Goal: Find contact information: Obtain details needed to contact an individual or organization

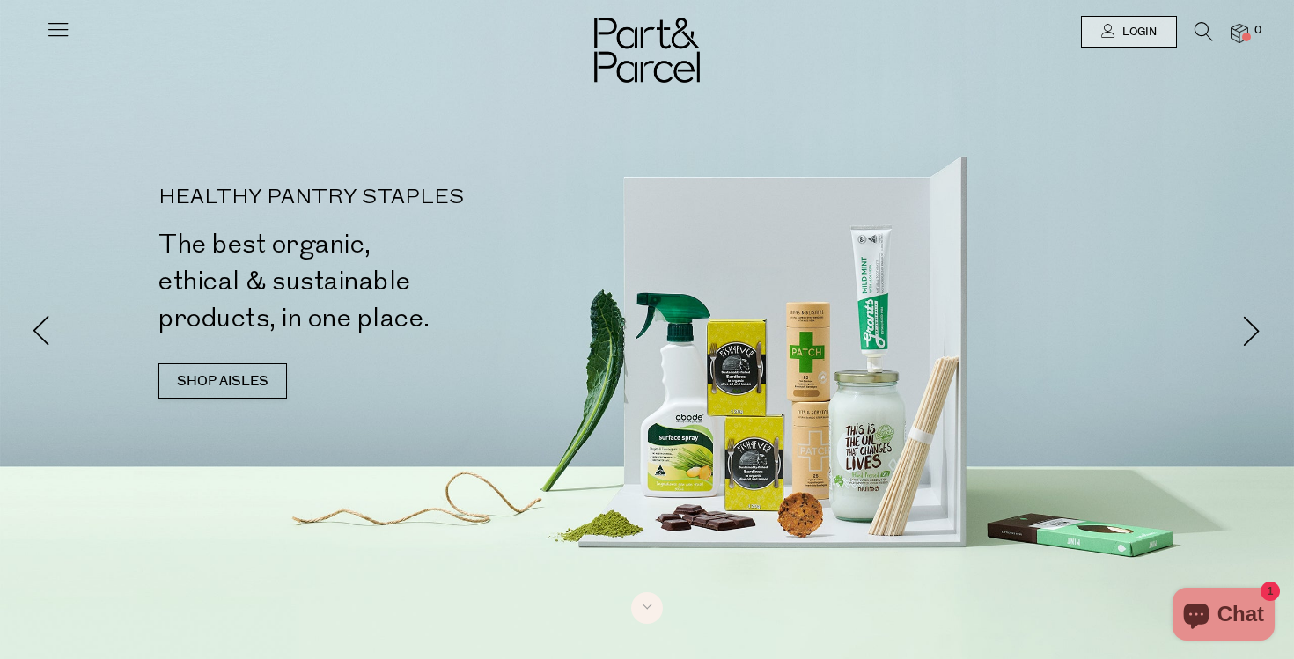
click at [55, 26] on icon at bounding box center [58, 29] width 25 height 25
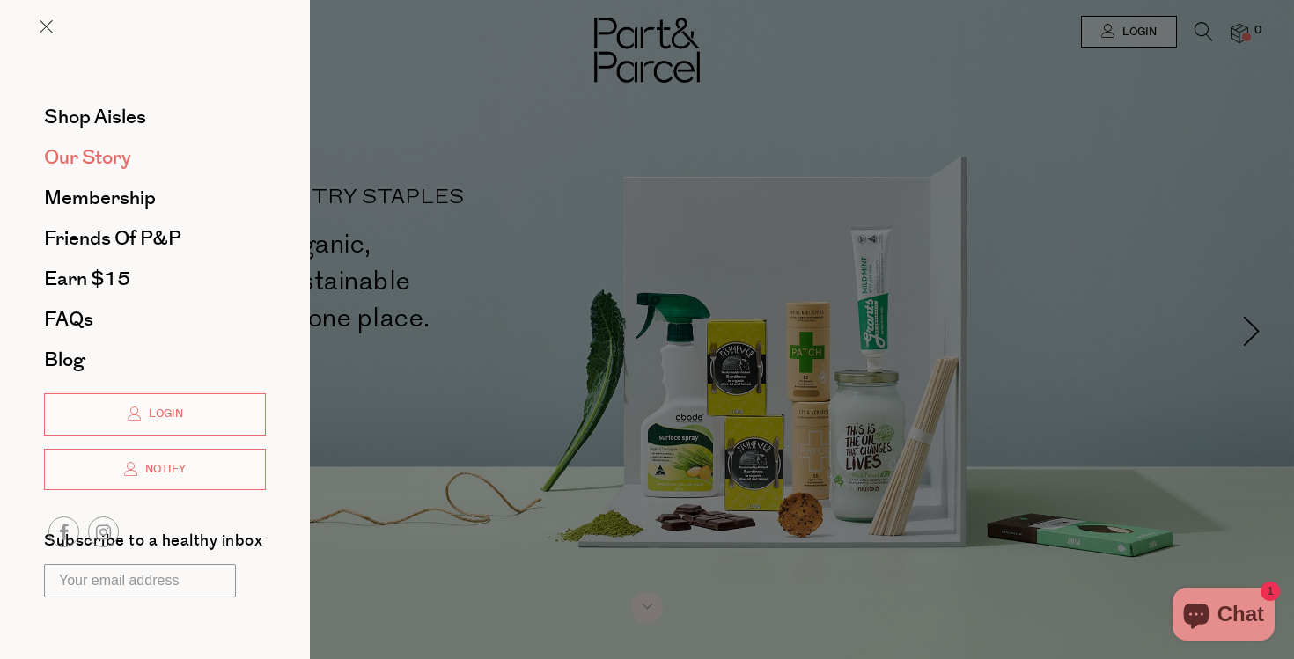
click at [99, 150] on span "Our Story" at bounding box center [87, 157] width 87 height 28
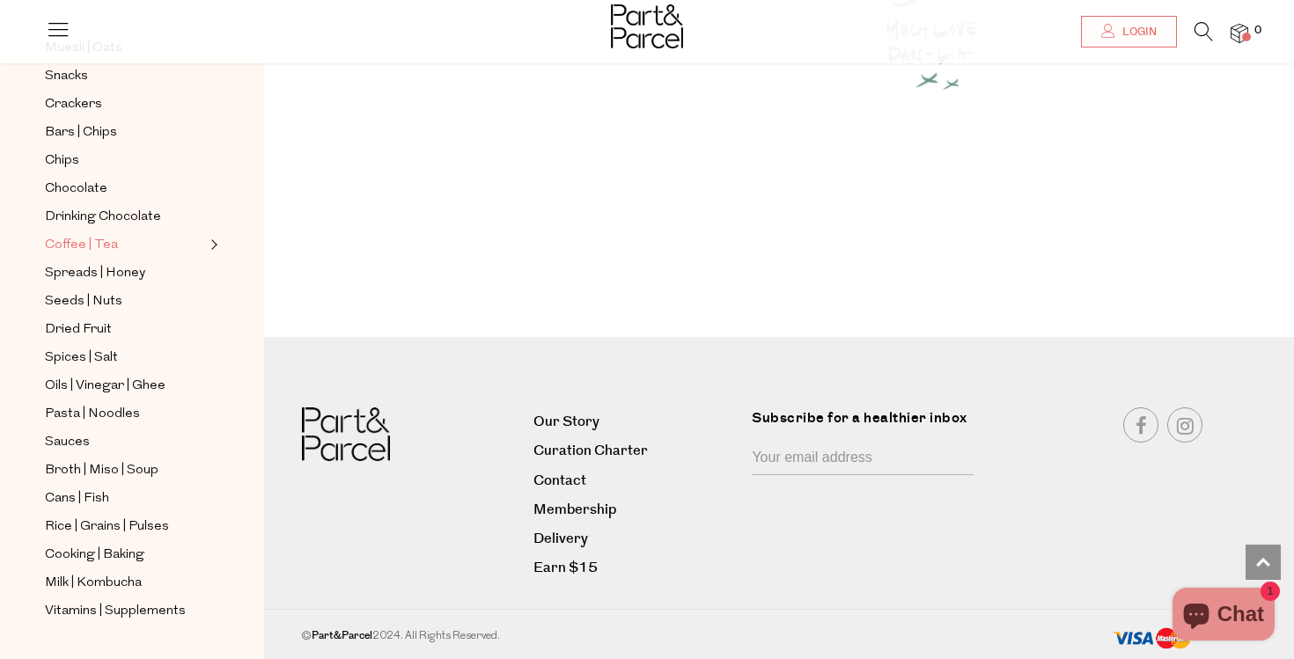
scroll to position [242, 0]
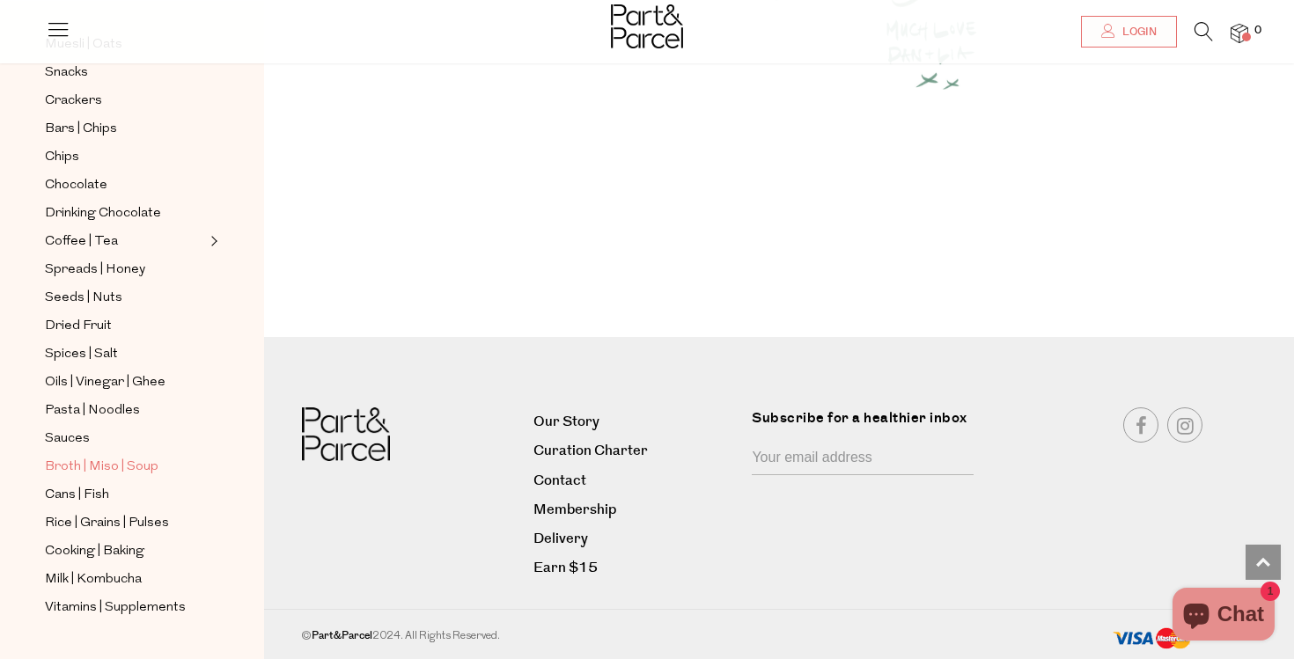
click at [113, 467] on span "Broth | Miso | Soup" at bounding box center [102, 467] width 114 height 21
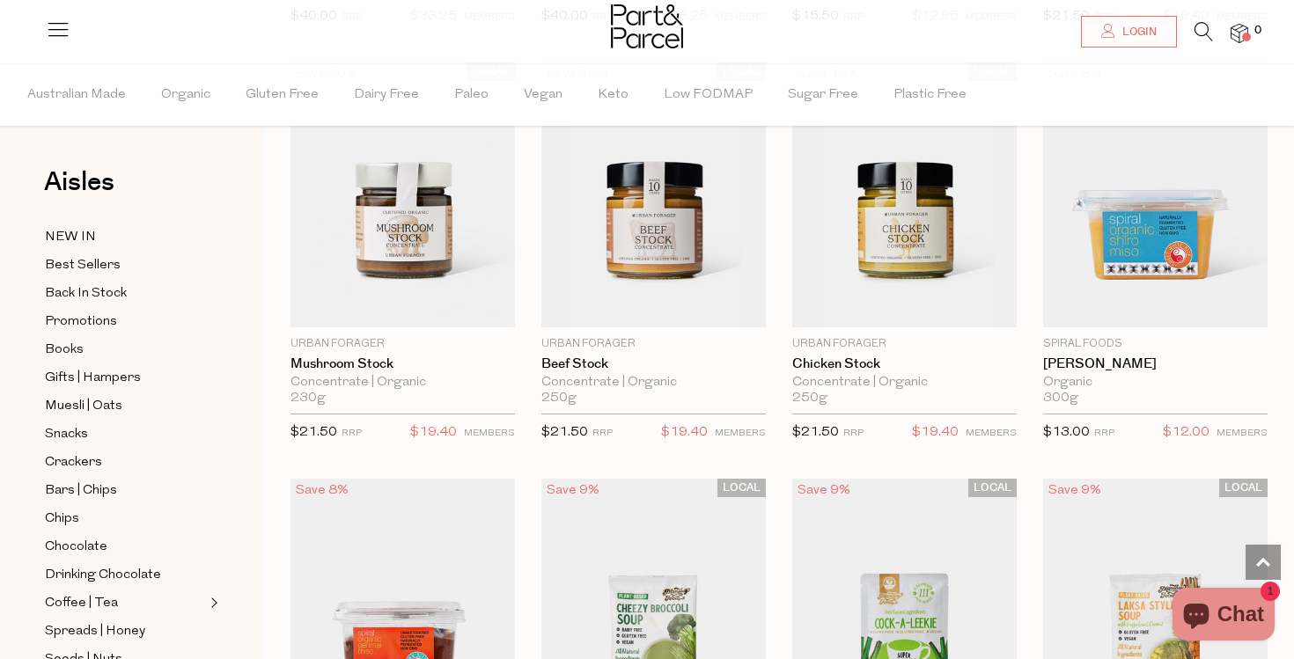
scroll to position [2662, 0]
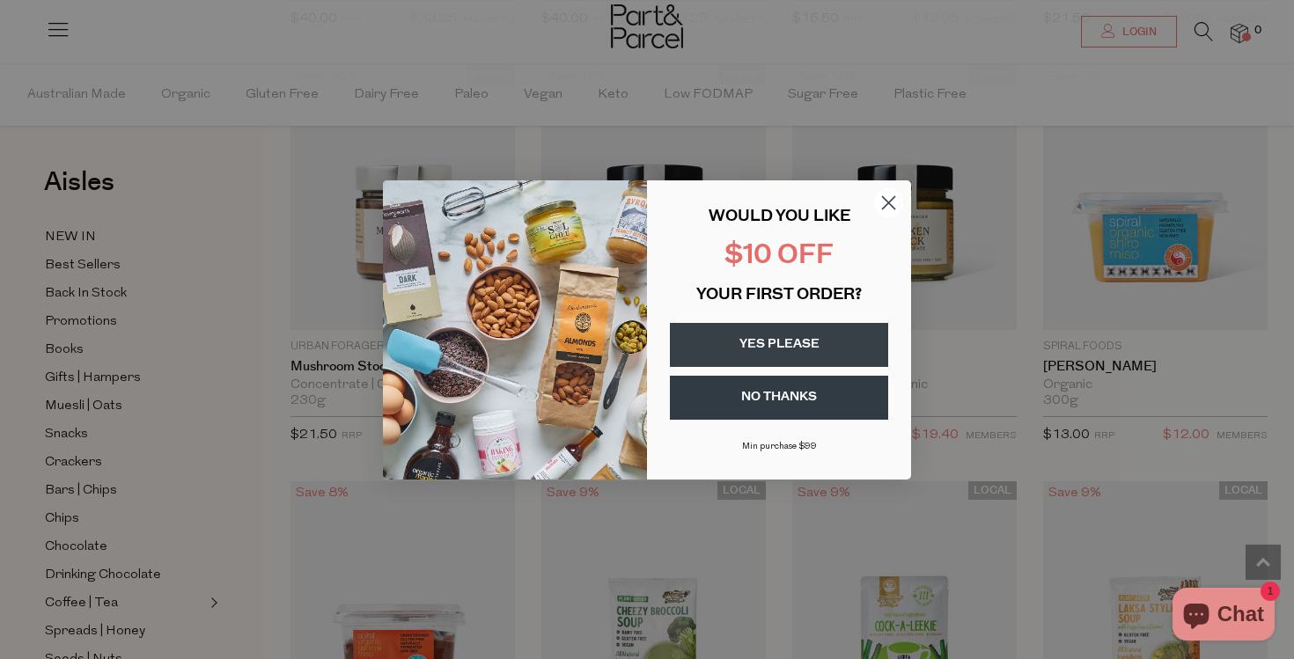
click at [884, 199] on circle "Close dialog" at bounding box center [888, 202] width 29 height 29
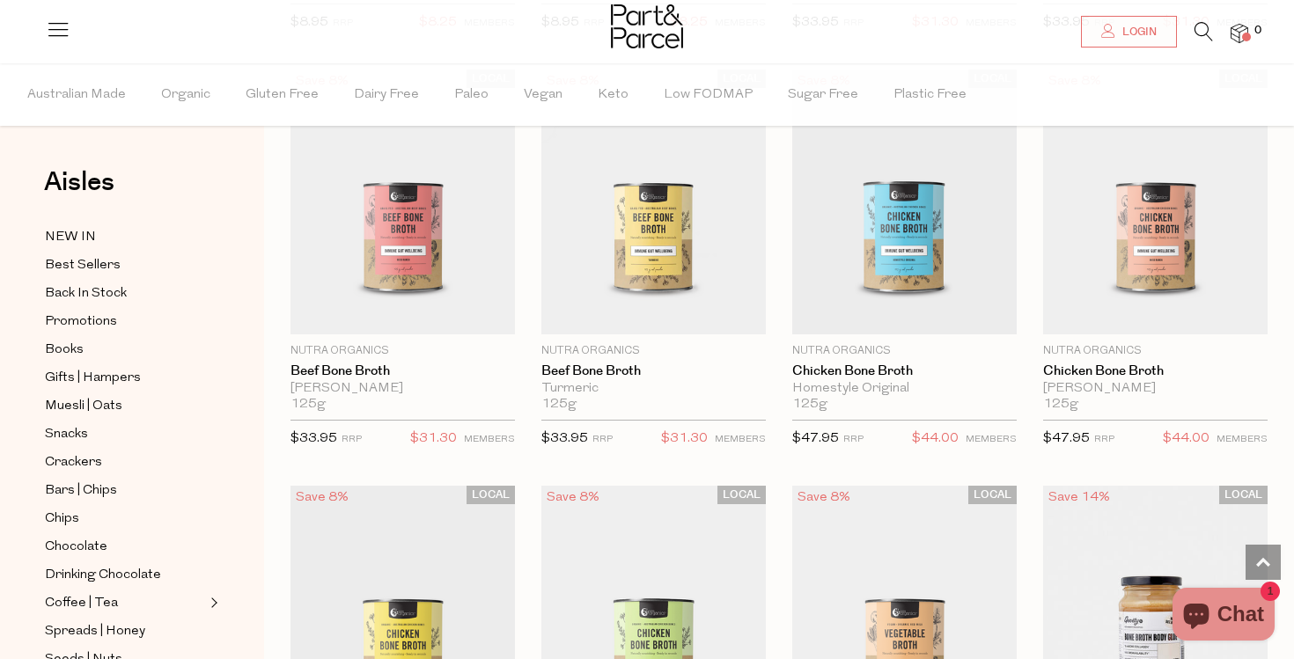
scroll to position [397, 0]
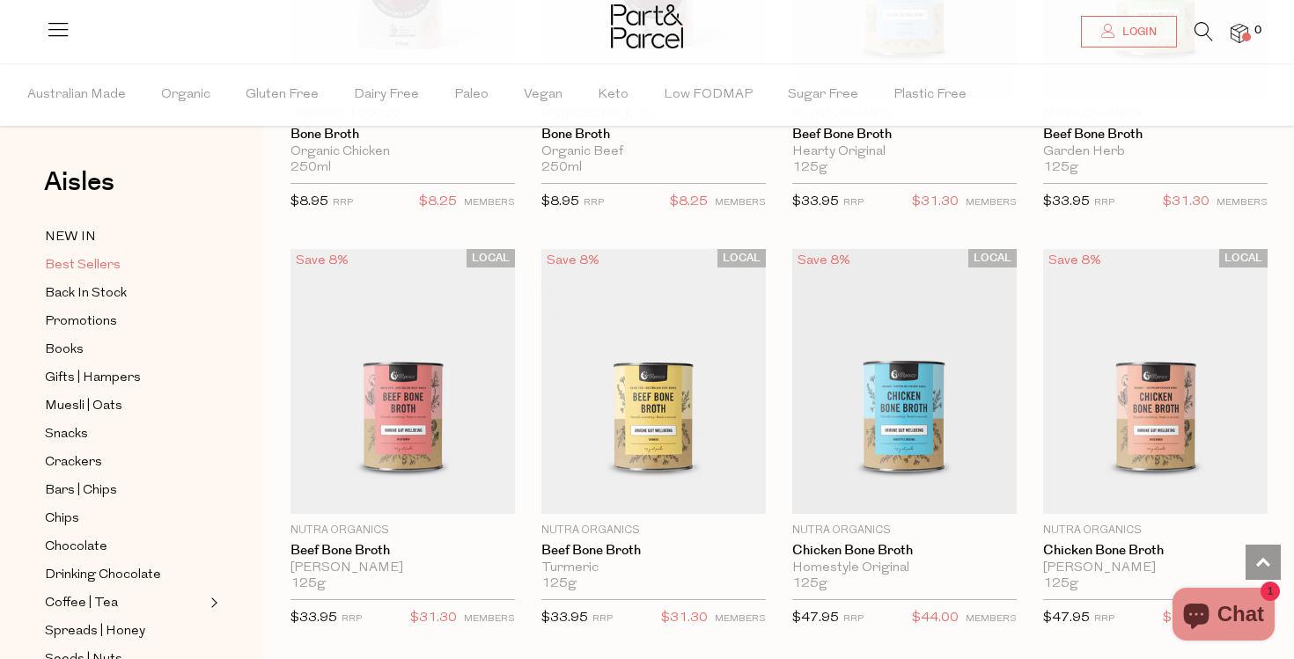
click at [97, 260] on span "Best Sellers" at bounding box center [83, 265] width 76 height 21
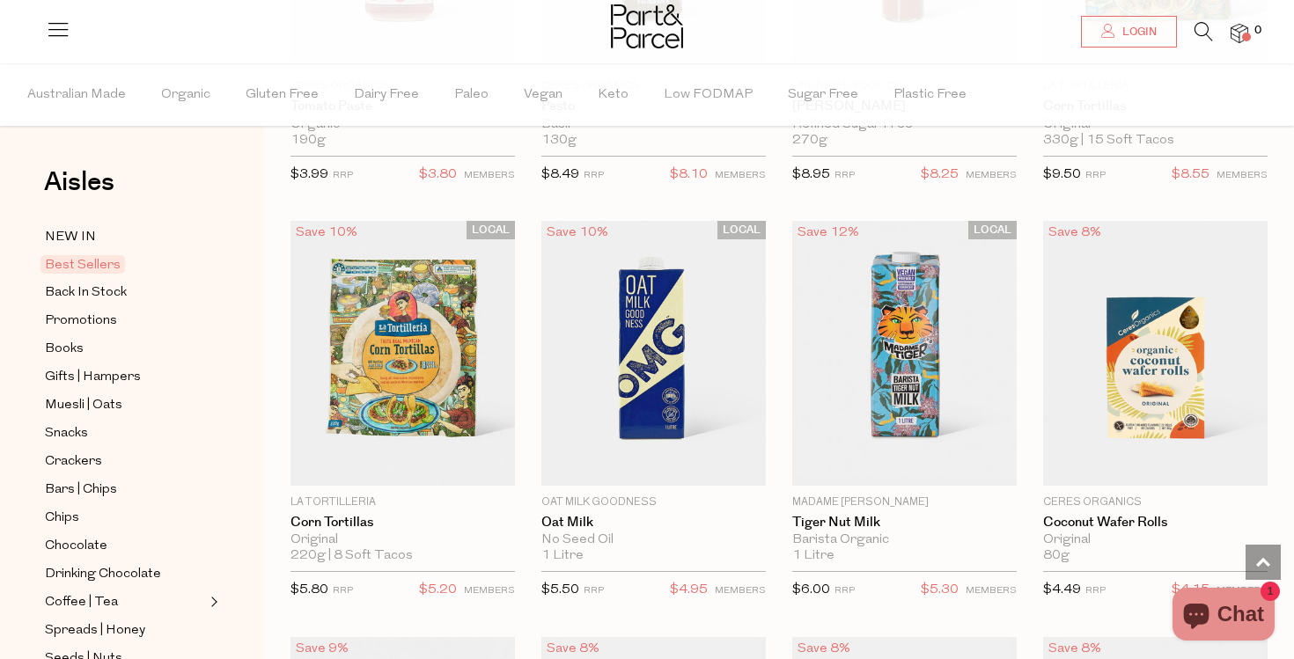
scroll to position [2942, 0]
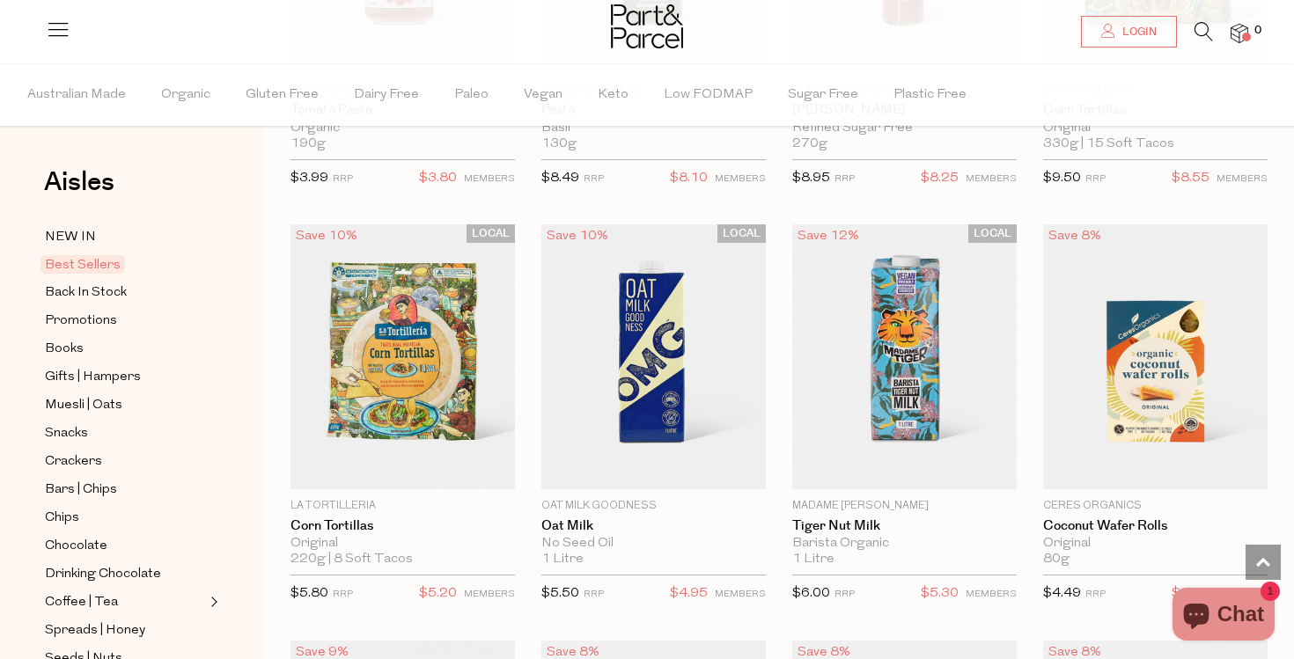
click at [55, 38] on icon at bounding box center [58, 29] width 25 height 25
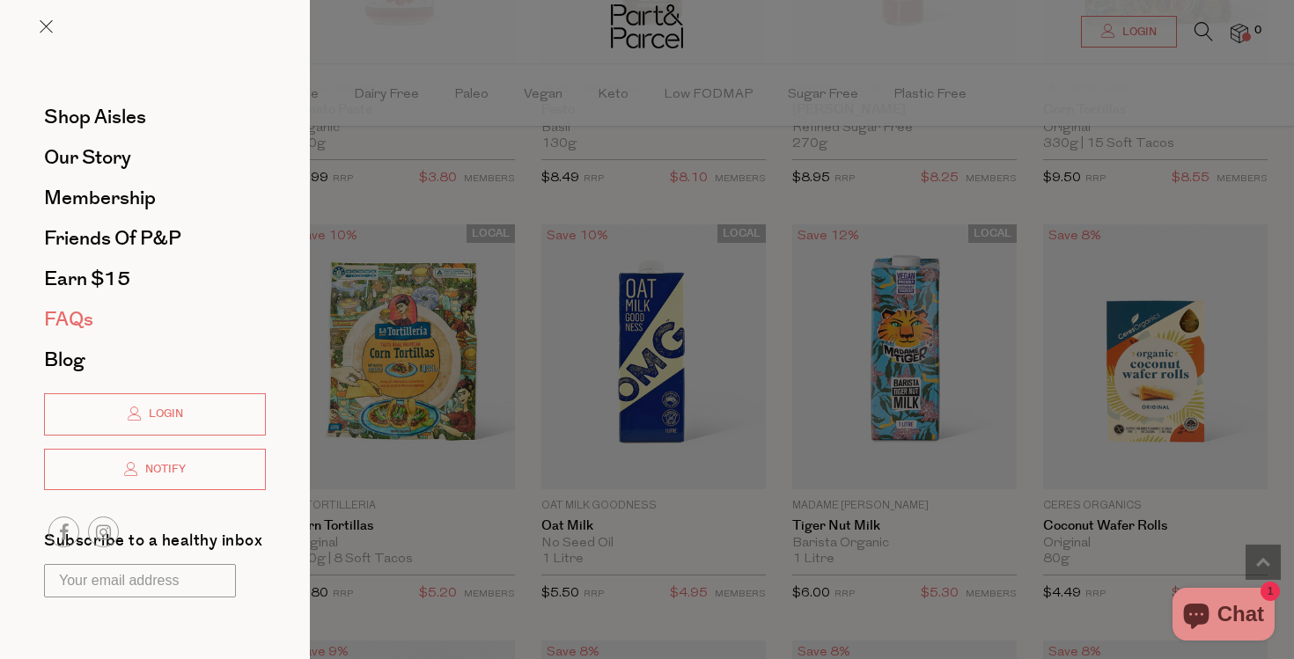
click at [84, 315] on span "FAQs" at bounding box center [68, 319] width 49 height 28
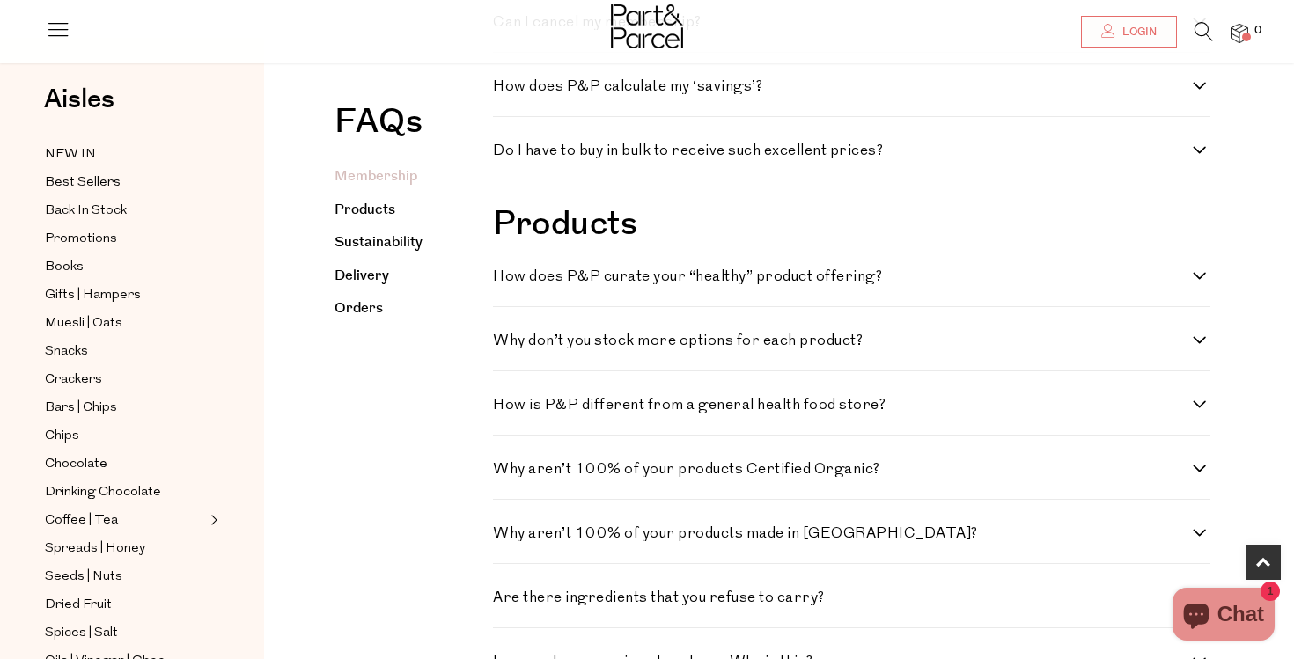
scroll to position [912, 0]
click at [697, 473] on h4 "Why aren’t 100% of your products Certified Organic?" at bounding box center [843, 471] width 700 height 15
click at [504, 473] on Organic\? "Why aren’t 100% of your products Certified Organic?" at bounding box center [498, 469] width 11 height 11
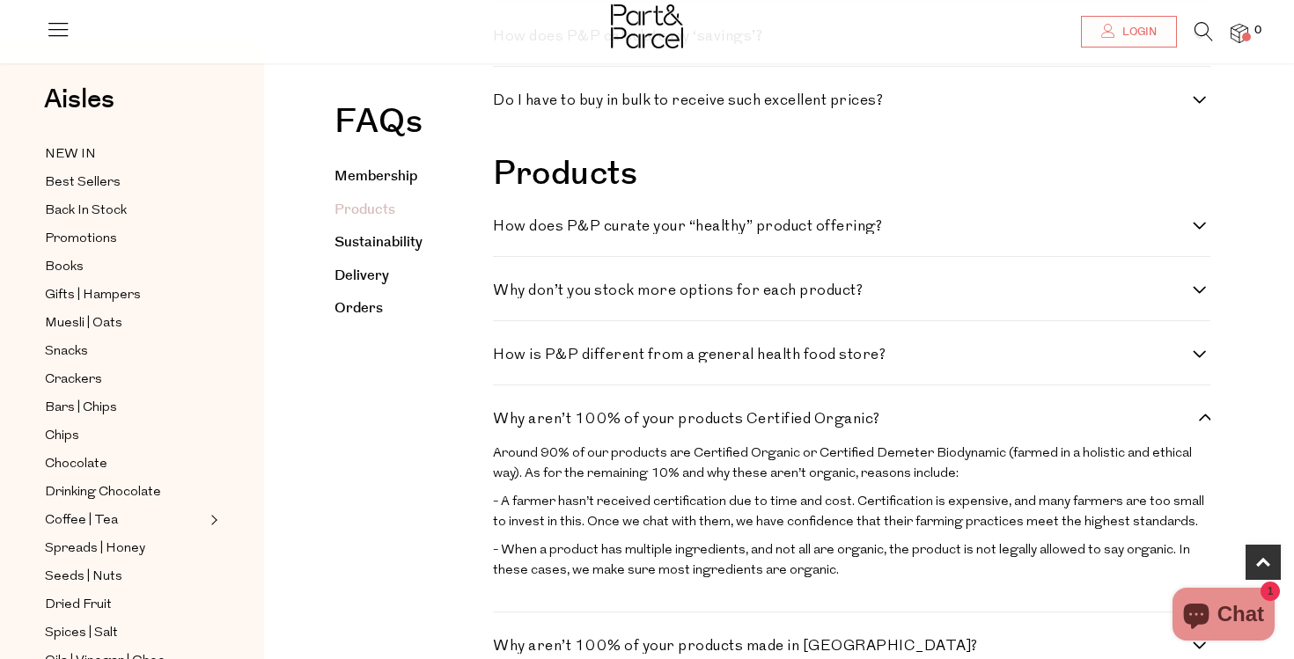
scroll to position [965, 0]
click at [717, 418] on h4 "Why aren’t 100% of your products Certified Organic?" at bounding box center [843, 418] width 700 height 15
click at [504, 418] on Organic\? "Why aren’t 100% of your products Certified Organic?" at bounding box center [498, 416] width 11 height 11
checkbox Organic\? "false"
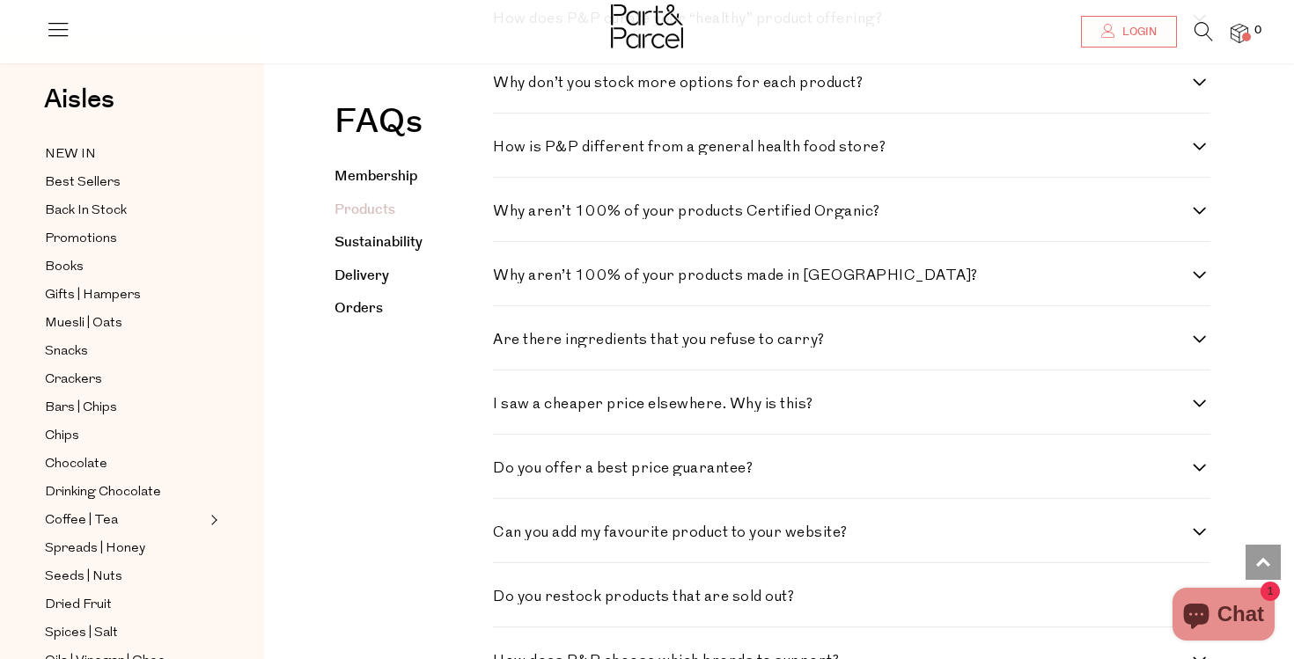
scroll to position [1173, 0]
click at [764, 342] on h4 "Are there ingredients that you refuse to carry?" at bounding box center [843, 338] width 700 height 15
click at [504, 342] on carry\? "Are there ingredients that you refuse to carry?" at bounding box center [498, 336] width 11 height 11
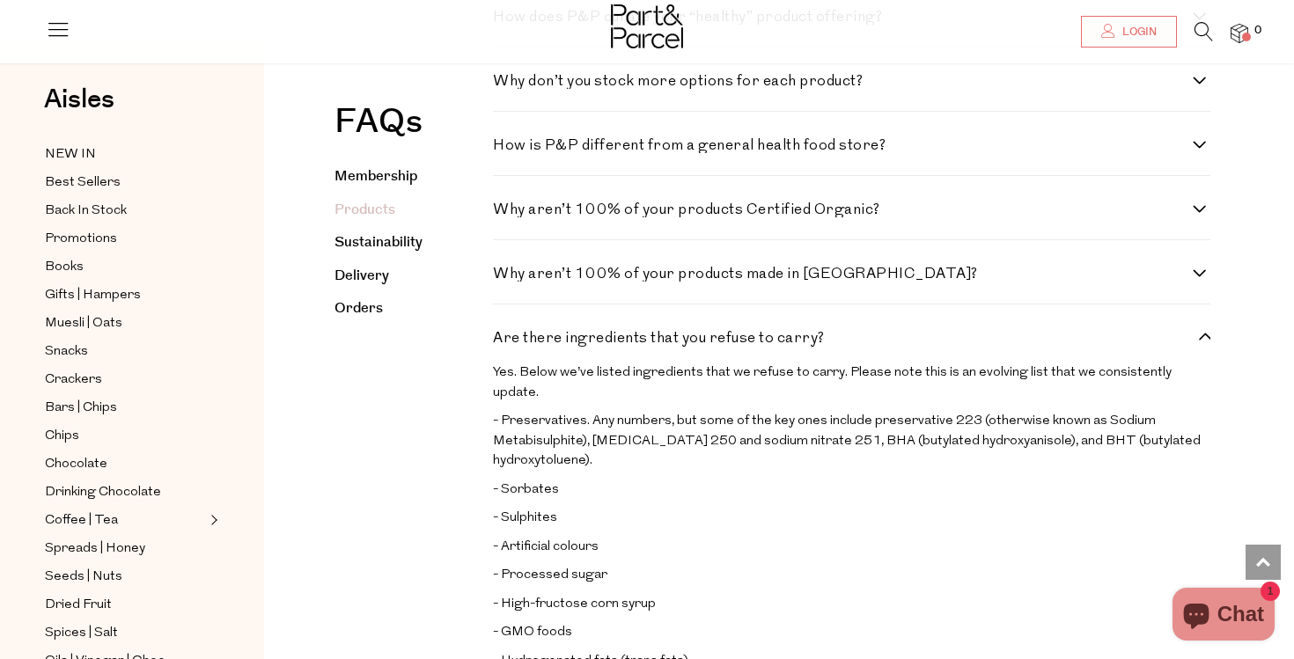
click at [764, 342] on h4 "Are there ingredients that you refuse to carry?" at bounding box center [843, 338] width 700 height 15
click at [504, 342] on carry\? "Are there ingredients that you refuse to carry?" at bounding box center [498, 336] width 11 height 11
checkbox carry\? "false"
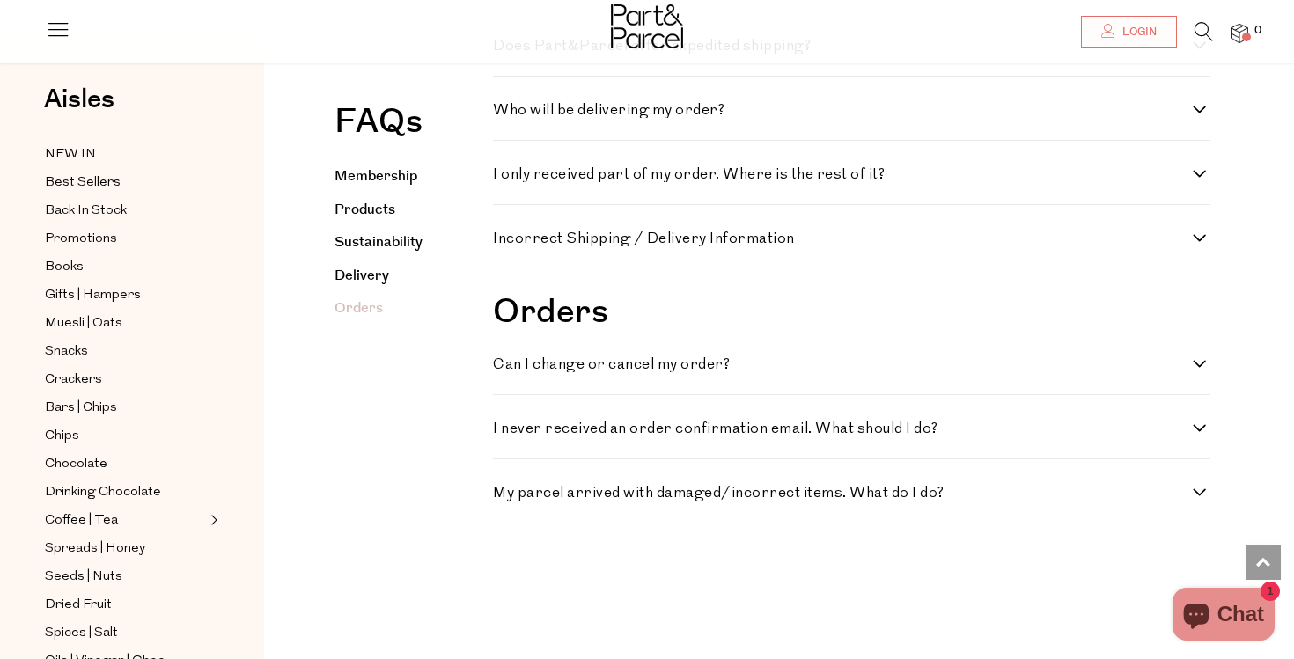
scroll to position [3107, 0]
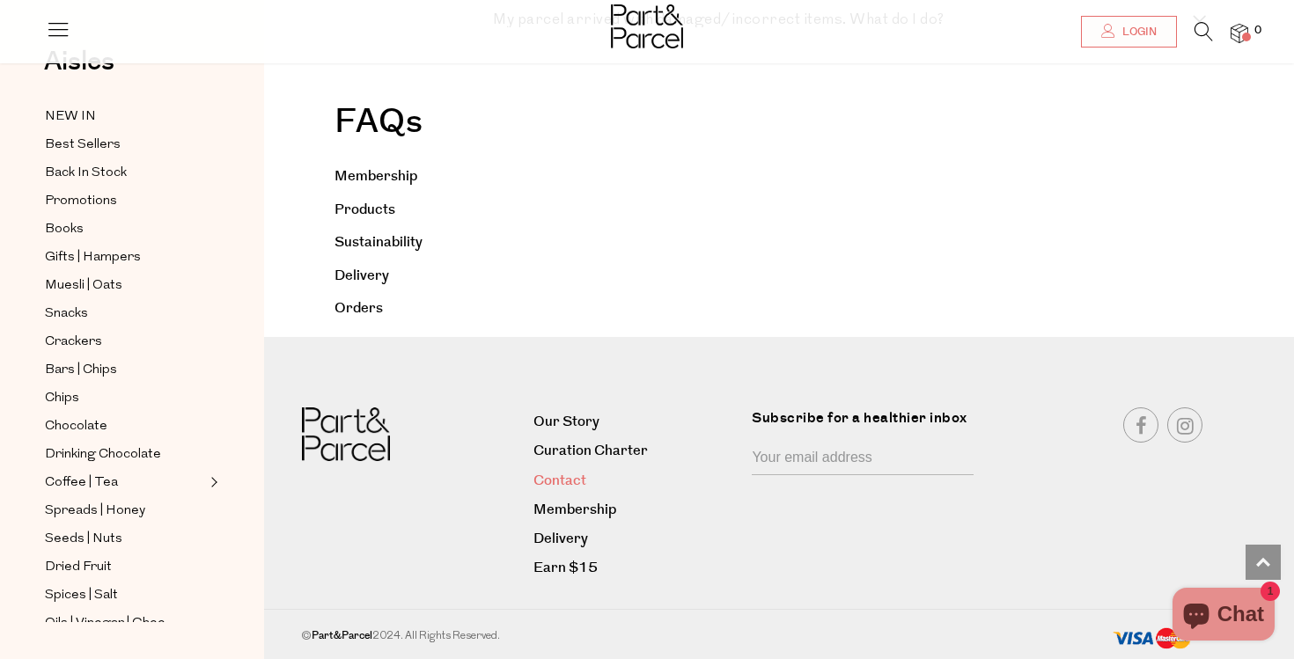
click at [577, 484] on link "Contact" at bounding box center [635, 481] width 205 height 24
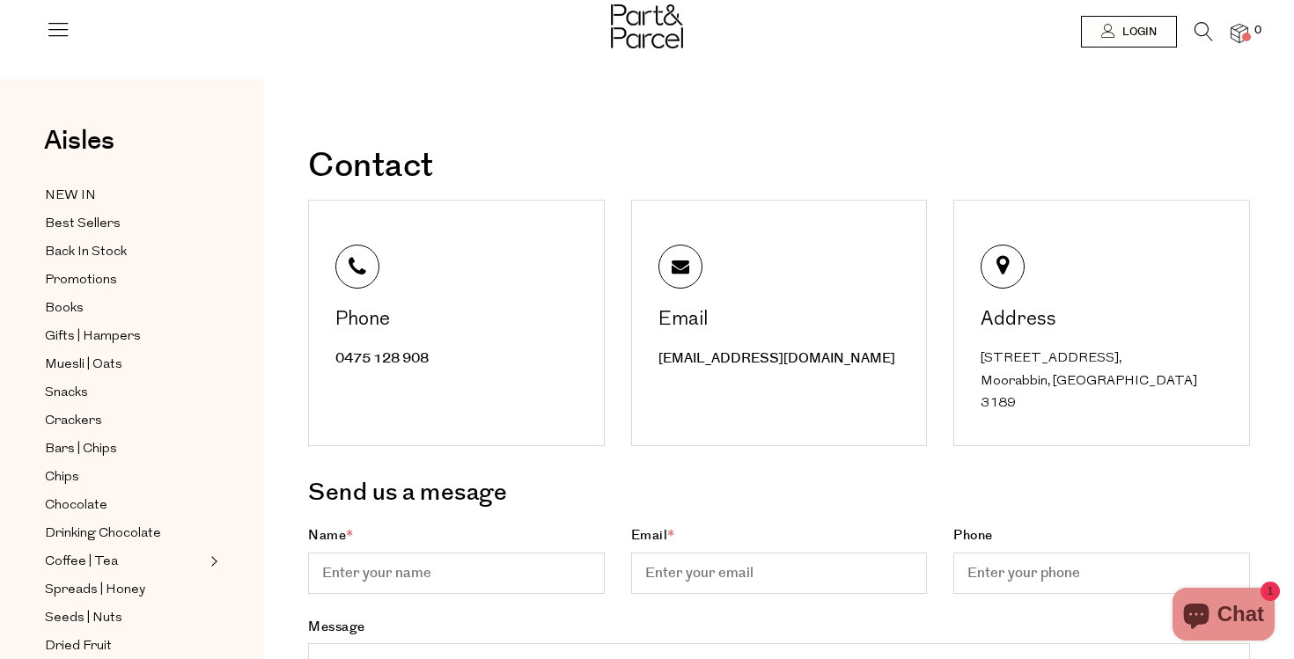
drag, startPoint x: 1156, startPoint y: 361, endPoint x: 982, endPoint y: 357, distance: 173.5
click at [982, 357] on div "Unit 55, 15 Cochranes Rd, Moorabbin, VIC 3189" at bounding box center [1104, 382] width 246 height 68
copy div "Unit 55, 15 Cochranes Rd,"
click at [1119, 386] on div "Unit 55, 15 Cochranes Rd, Moorabbin, VIC 3189" at bounding box center [1104, 382] width 246 height 68
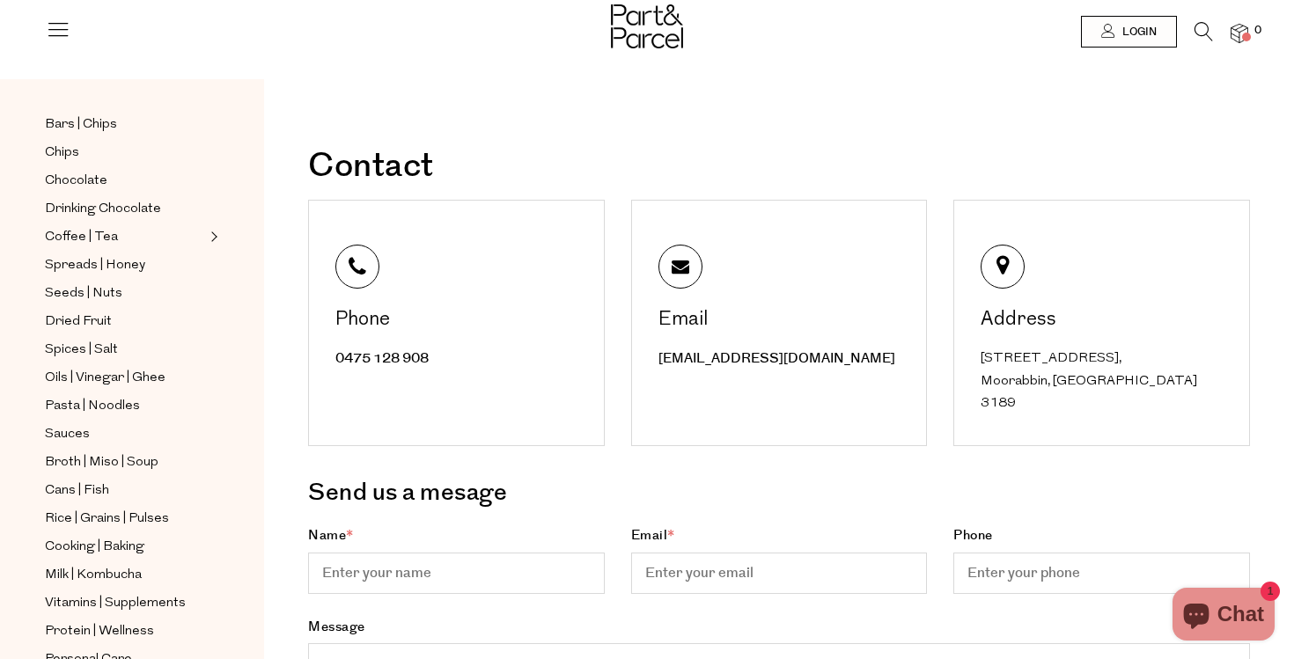
scroll to position [327, 0]
click at [116, 460] on span "Broth | Miso | Soup" at bounding box center [102, 461] width 114 height 21
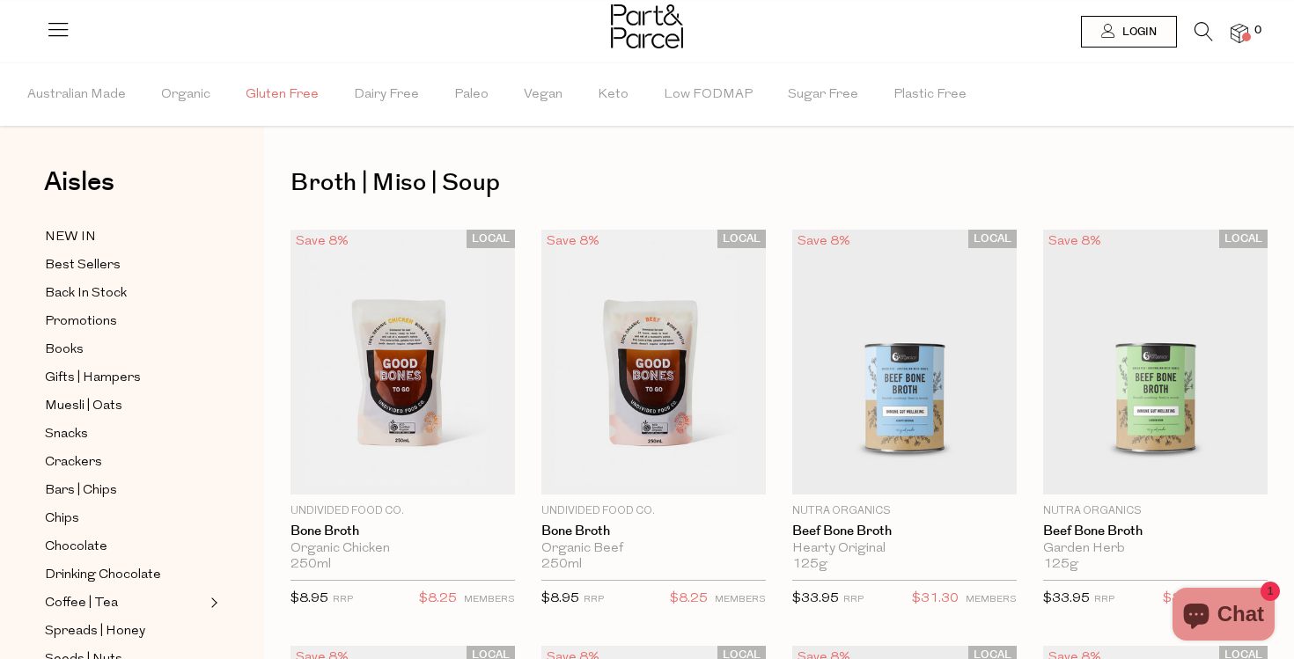
click at [297, 92] on span "Gluten Free" at bounding box center [282, 95] width 73 height 62
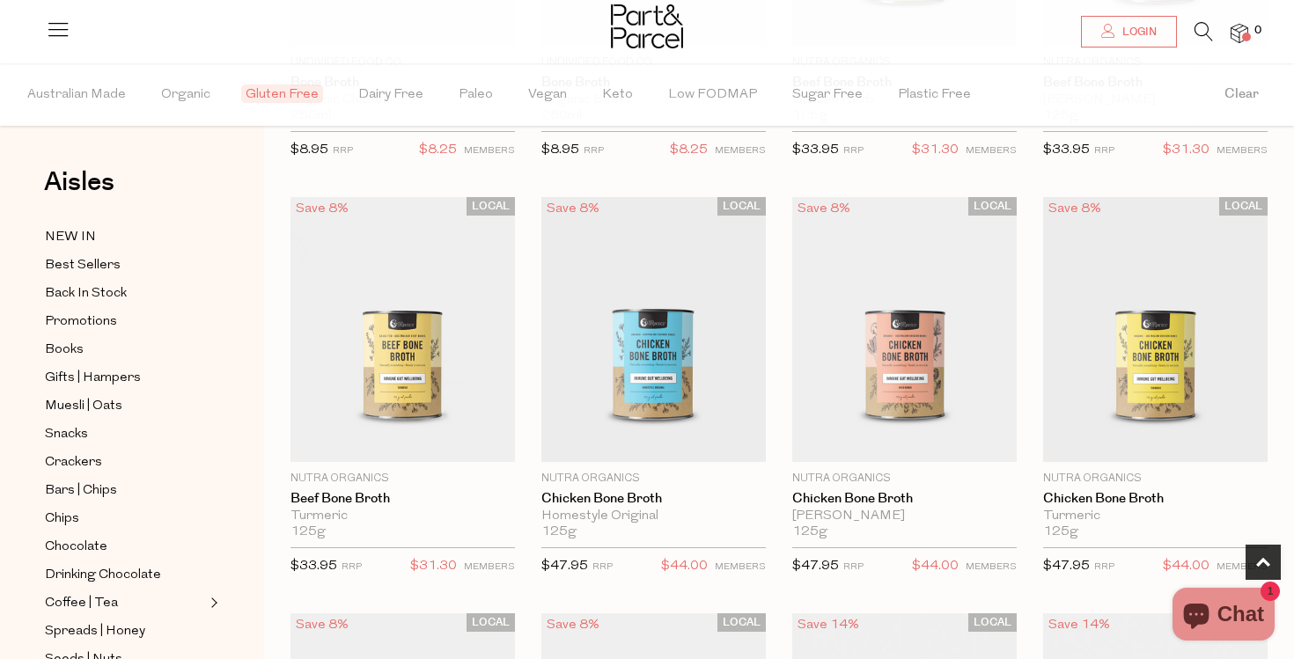
scroll to position [445, 0]
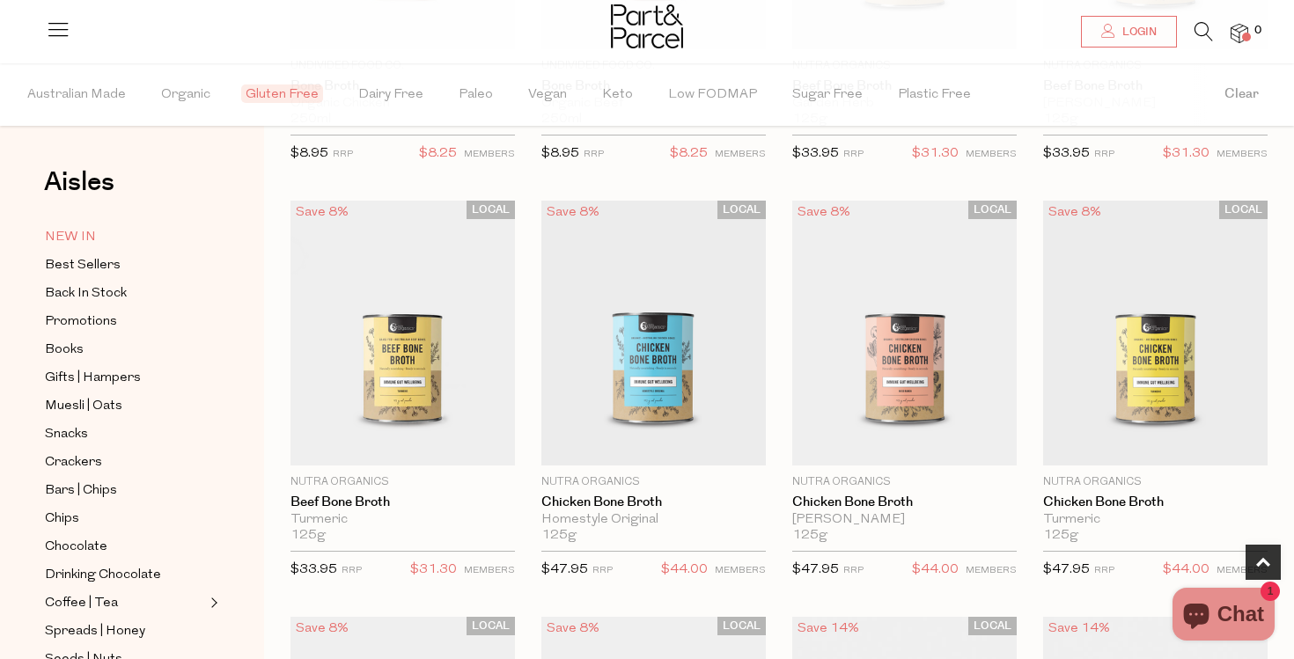
click at [80, 235] on span "NEW IN" at bounding box center [70, 237] width 51 height 21
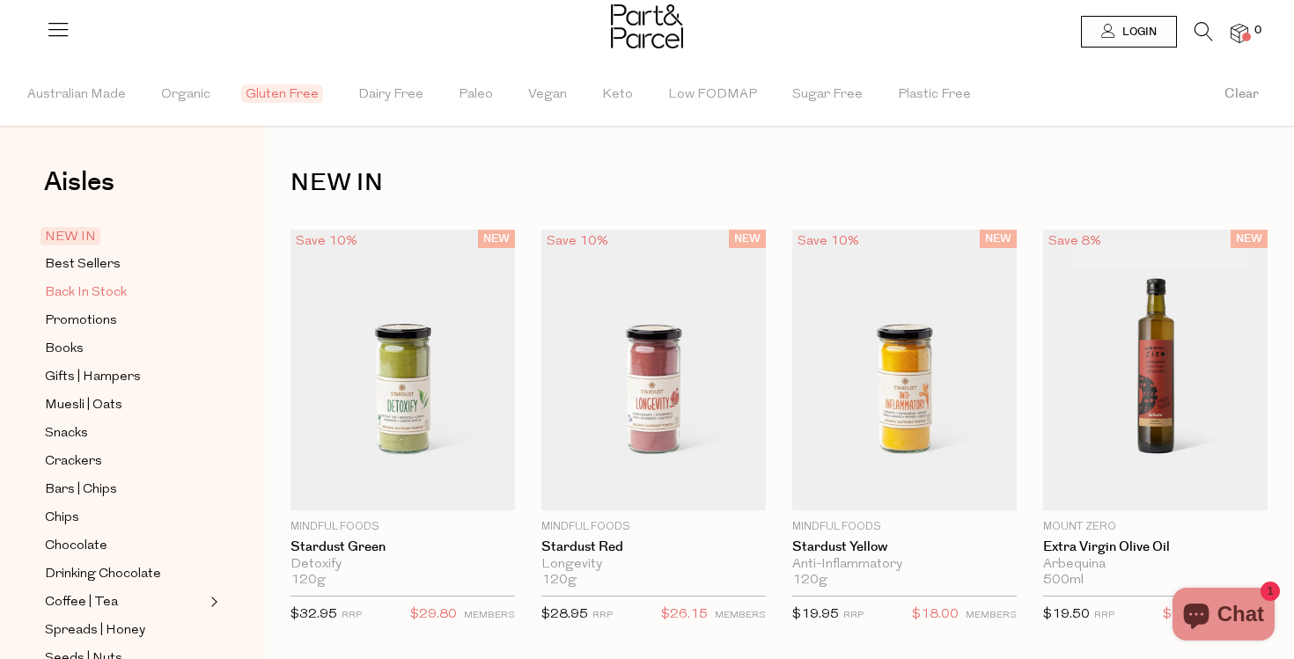
scroll to position [594, 0]
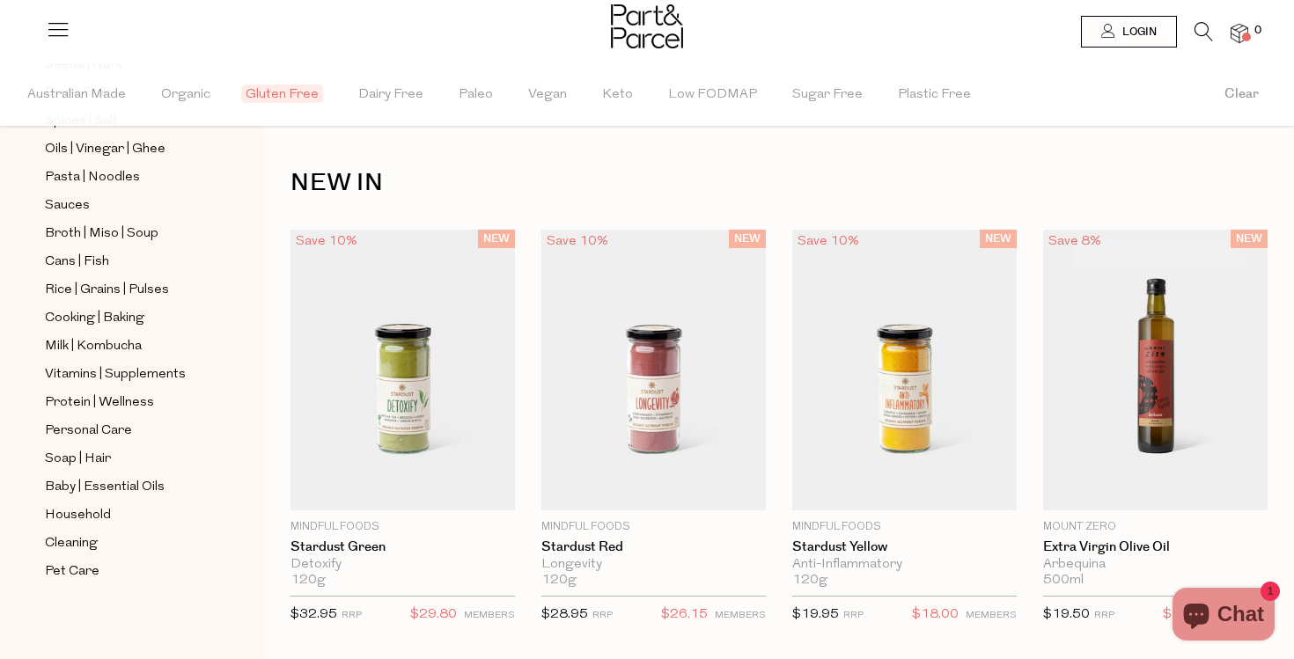
click at [59, 19] on icon at bounding box center [58, 29] width 25 height 25
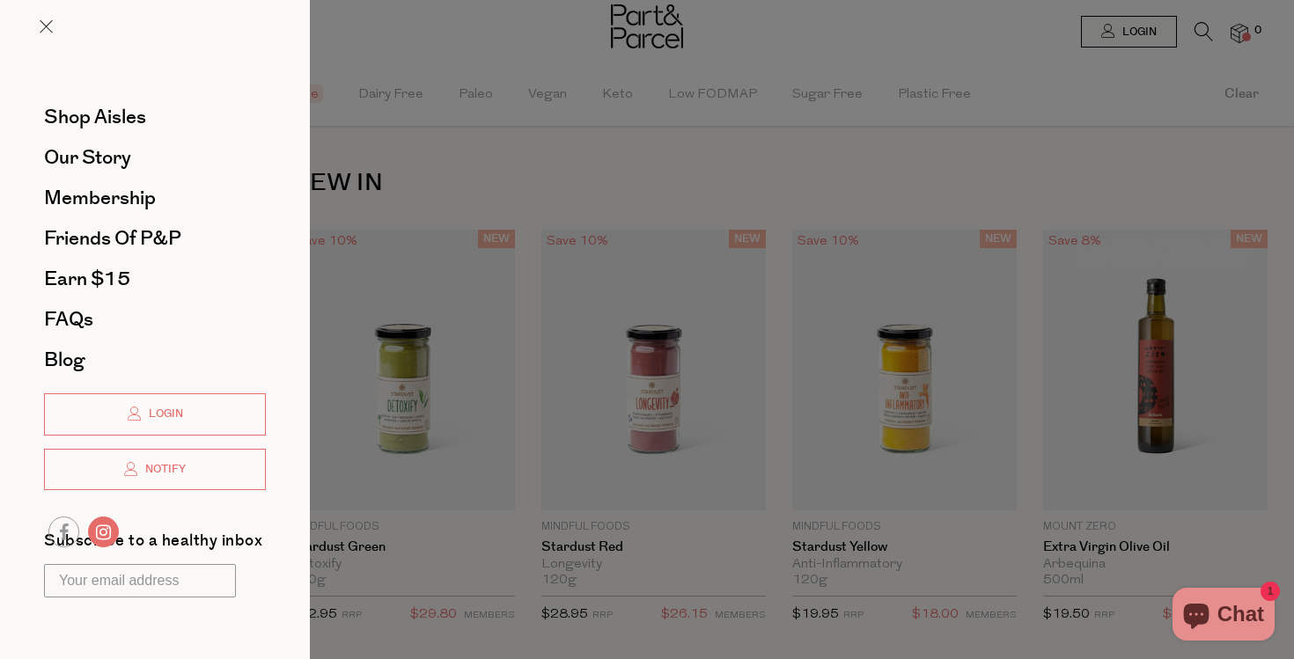
click at [102, 518] on link at bounding box center [103, 532] width 31 height 31
click at [68, 529] on link at bounding box center [63, 532] width 31 height 31
click at [117, 156] on span "Our Story" at bounding box center [87, 157] width 87 height 28
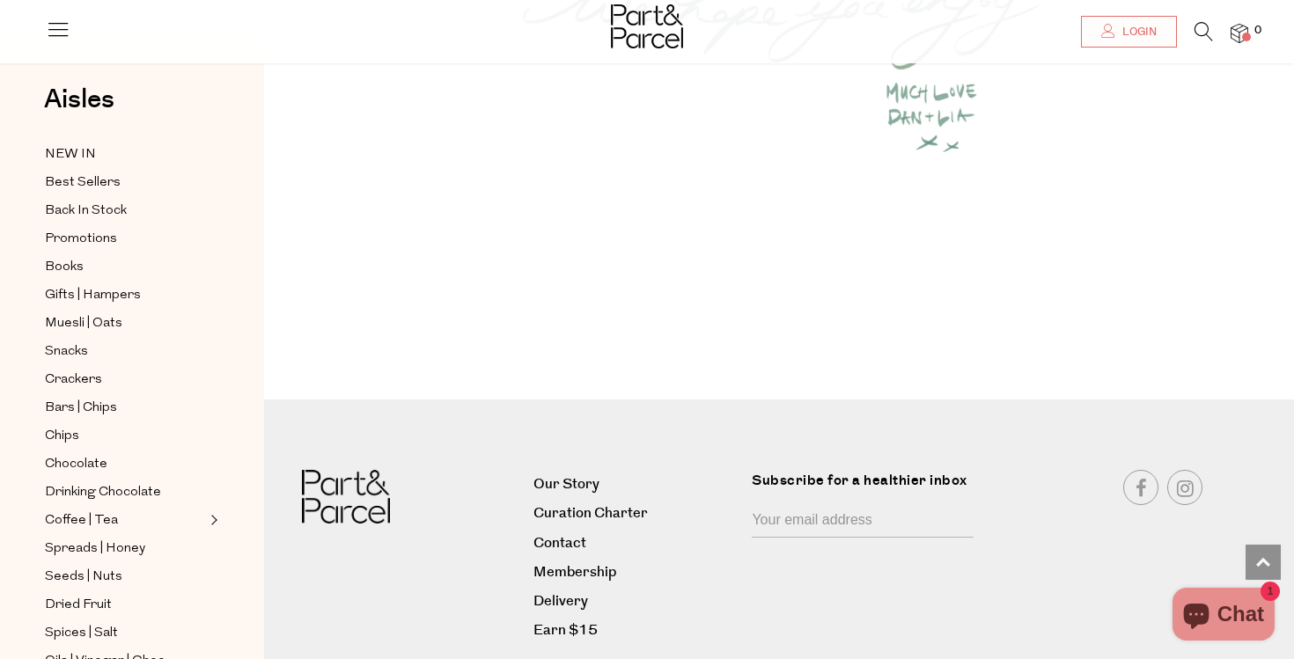
scroll to position [2432, 0]
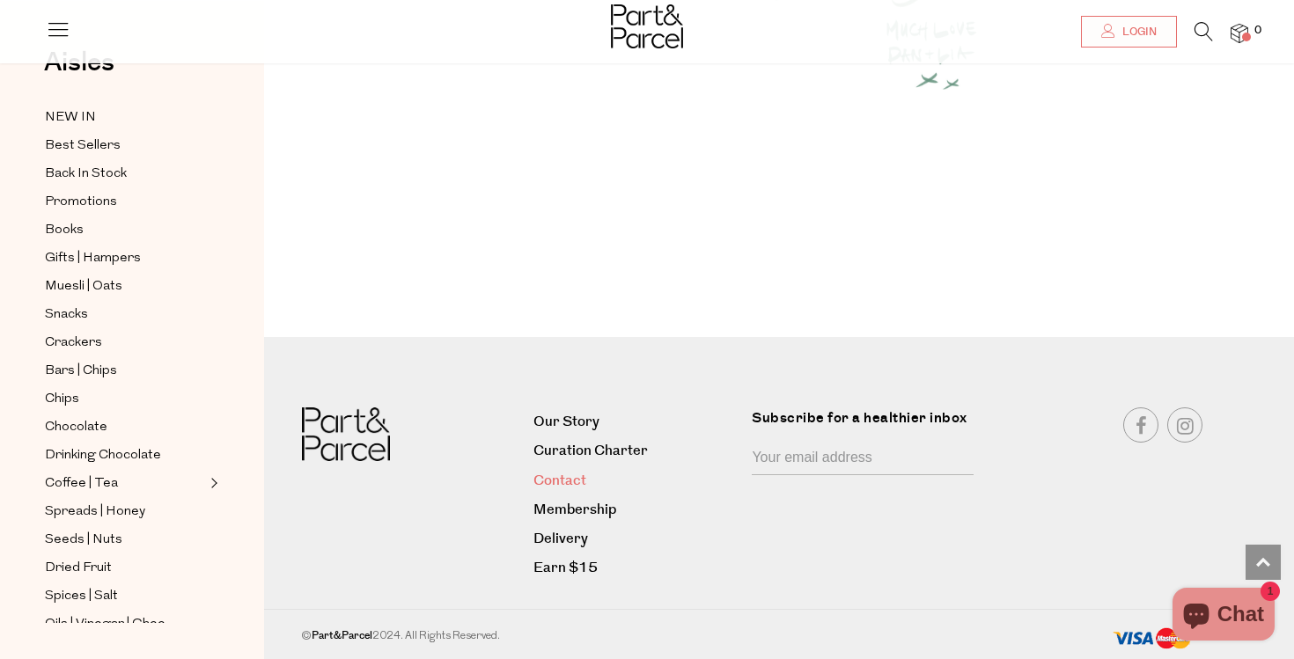
click at [580, 478] on link "Contact" at bounding box center [635, 481] width 205 height 24
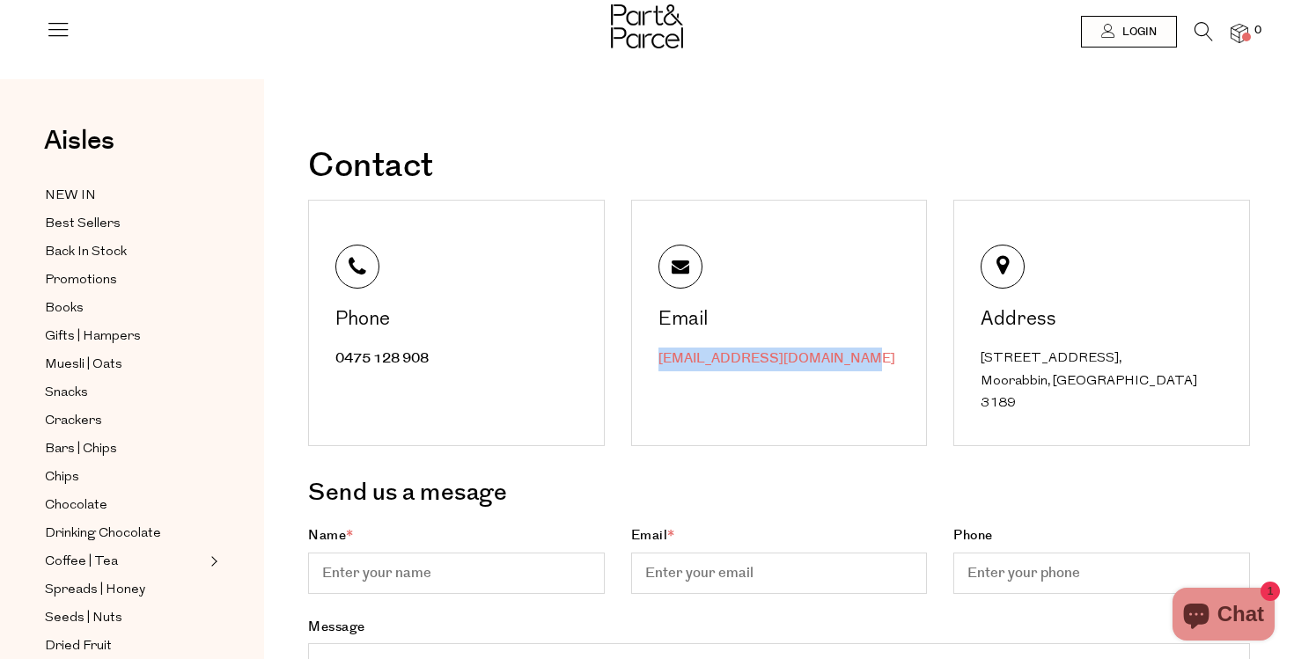
drag, startPoint x: 831, startPoint y: 364, endPoint x: 658, endPoint y: 364, distance: 172.5
click at [658, 364] on div "[EMAIL_ADDRESS][DOMAIN_NAME]" at bounding box center [781, 360] width 246 height 24
copy link "[EMAIL_ADDRESS][DOMAIN_NAME]"
